Goal: Find contact information: Find contact information

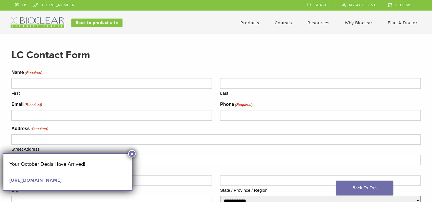
click at [50, 22] on img at bounding box center [38, 22] width 54 height 11
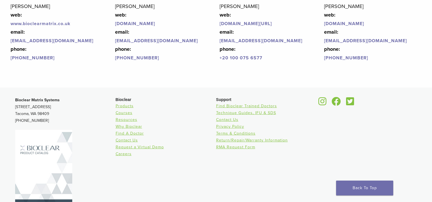
scroll to position [1436, 0]
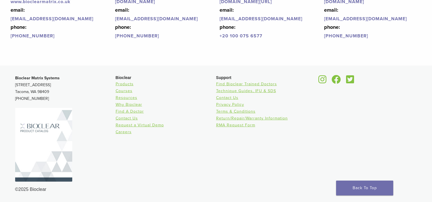
drag, startPoint x: 35, startPoint y: 83, endPoint x: 54, endPoint y: 82, distance: 18.6
click at [54, 82] on p "Bioclear Matrix Systems [STREET_ADDRESS] [PHONE_NUMBER]" at bounding box center [65, 88] width 100 height 27
copy p "[GEOGRAPHIC_DATA]"
click at [62, 95] on p "Bioclear Matrix Systems [STREET_ADDRESS] [PHONE_NUMBER]" at bounding box center [65, 88] width 100 height 27
drag, startPoint x: 61, startPoint y: 91, endPoint x: 10, endPoint y: 76, distance: 53.1
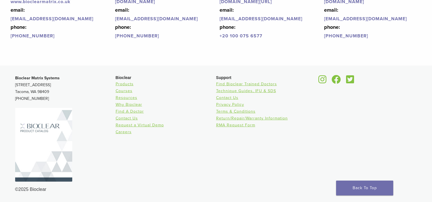
click at [11, 76] on div "Bioclear Matrix Systems [STREET_ADDRESS] [PHONE_NUMBER] Bioclear Products Cours…" at bounding box center [216, 133] width 411 height 127
copy p "Bioclear Matrix Systems [STREET_ADDRESS]"
